Goal: Task Accomplishment & Management: Manage account settings

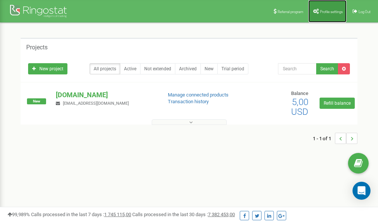
click at [330, 11] on span "Profile settings" at bounding box center [331, 12] width 23 height 4
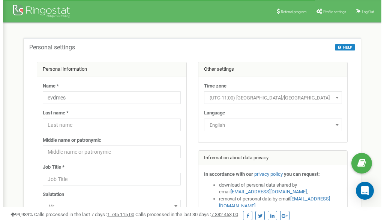
scroll to position [37, 0]
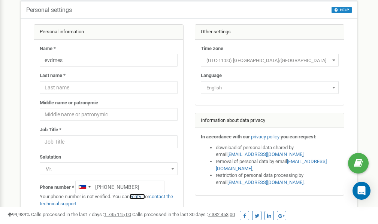
click at [141, 197] on link "verify it" at bounding box center [137, 197] width 15 height 6
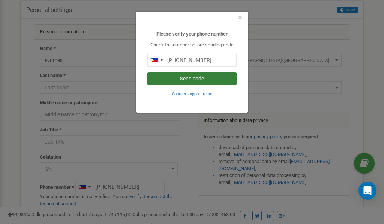
click at [188, 77] on button "Send code" at bounding box center [191, 78] width 89 height 13
